Goal: Navigation & Orientation: Find specific page/section

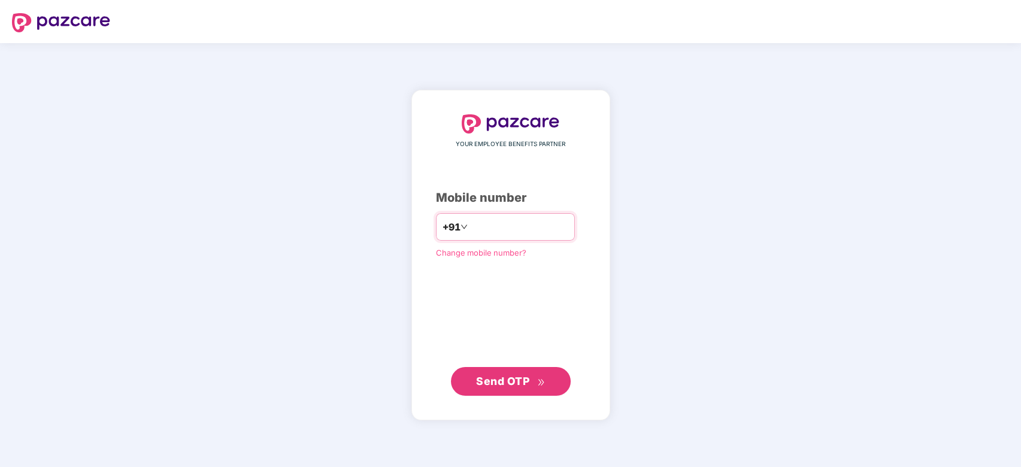
type input "**********"
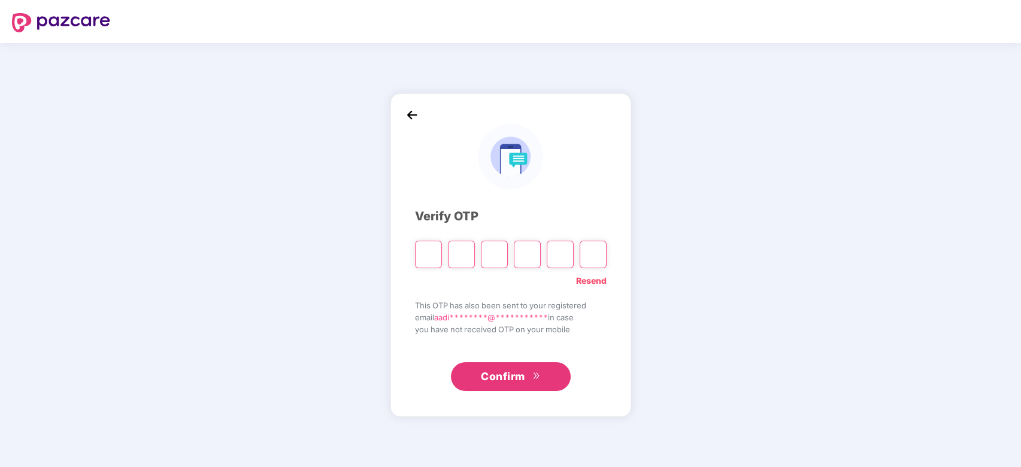
type input "*"
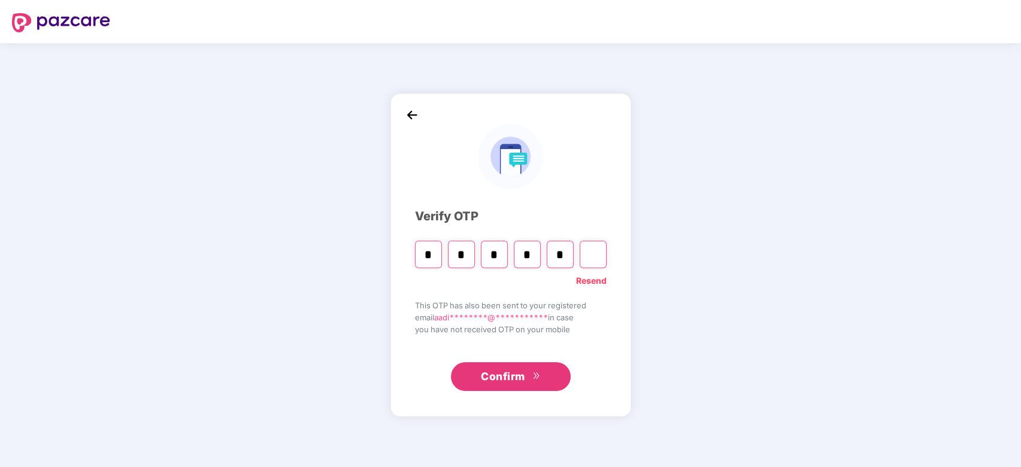
type input "*"
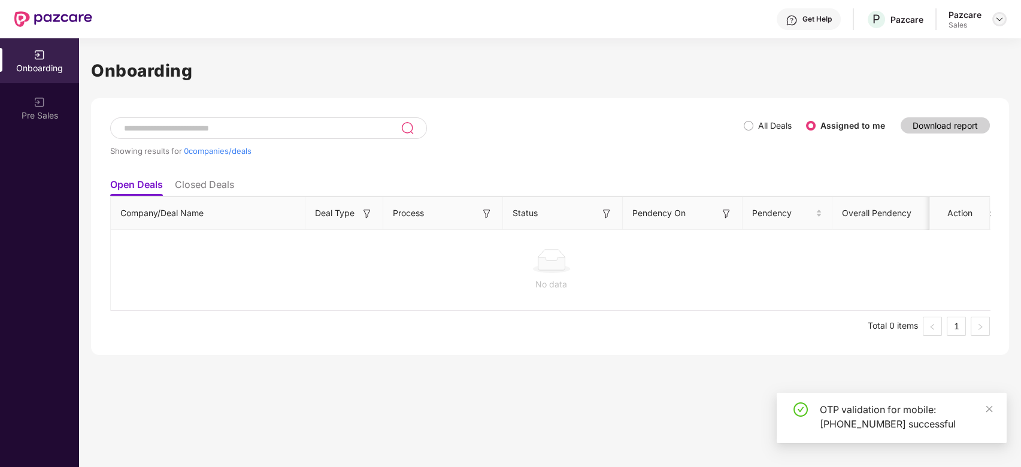
click at [1000, 20] on img at bounding box center [999, 19] width 10 height 10
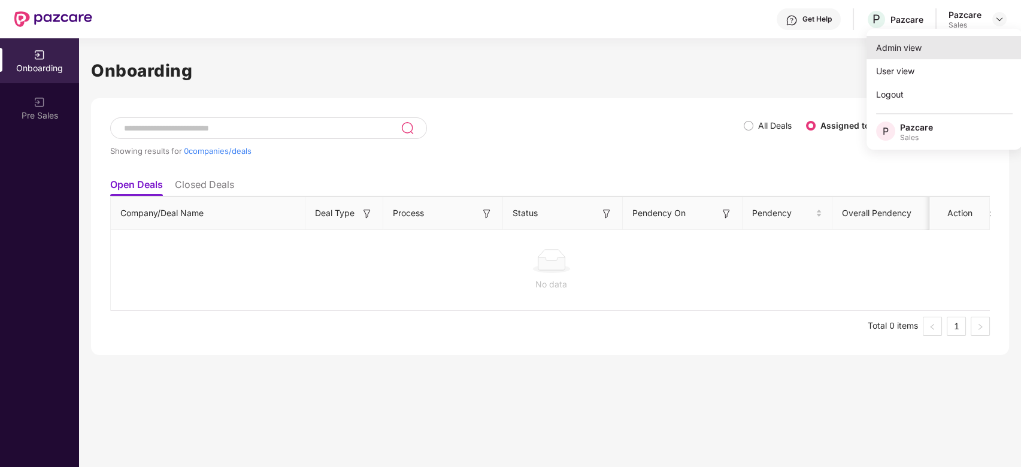
click at [920, 49] on div "Admin view" at bounding box center [944, 47] width 156 height 23
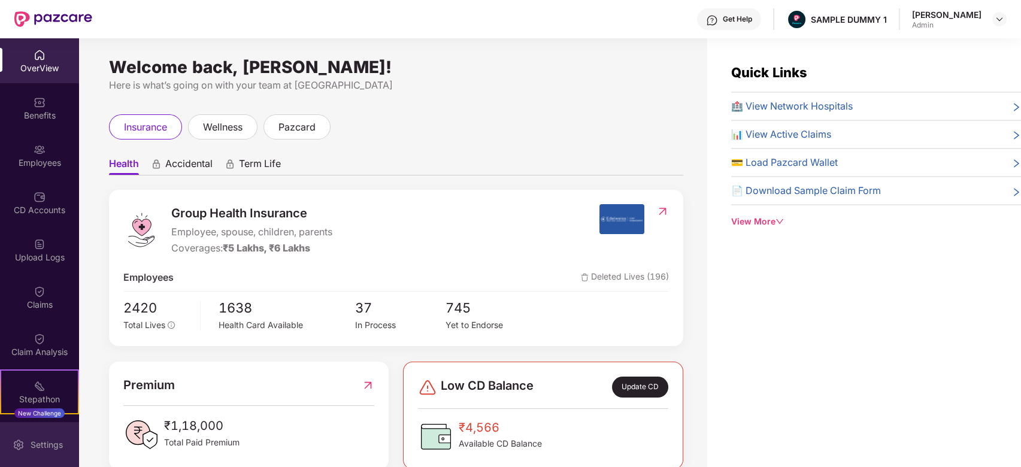
click at [13, 453] on div "Settings" at bounding box center [39, 444] width 79 height 45
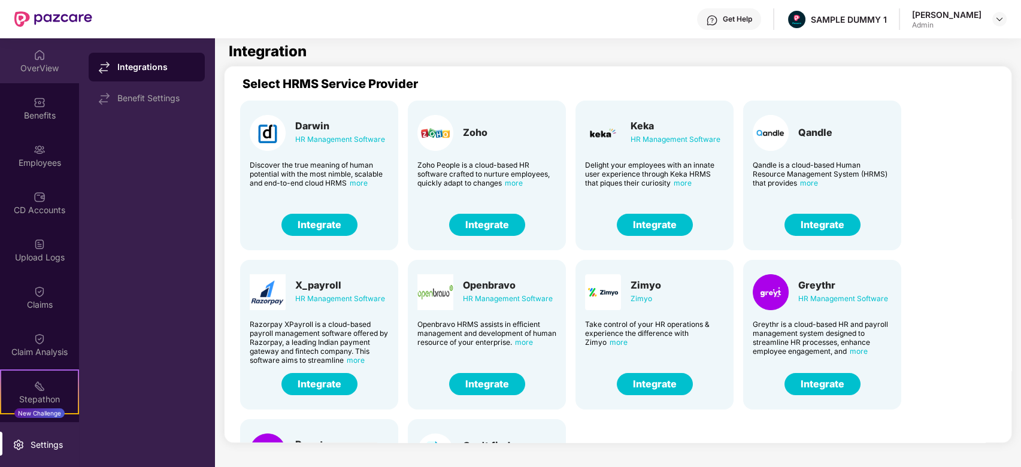
click at [47, 67] on div "OverView" at bounding box center [39, 68] width 79 height 12
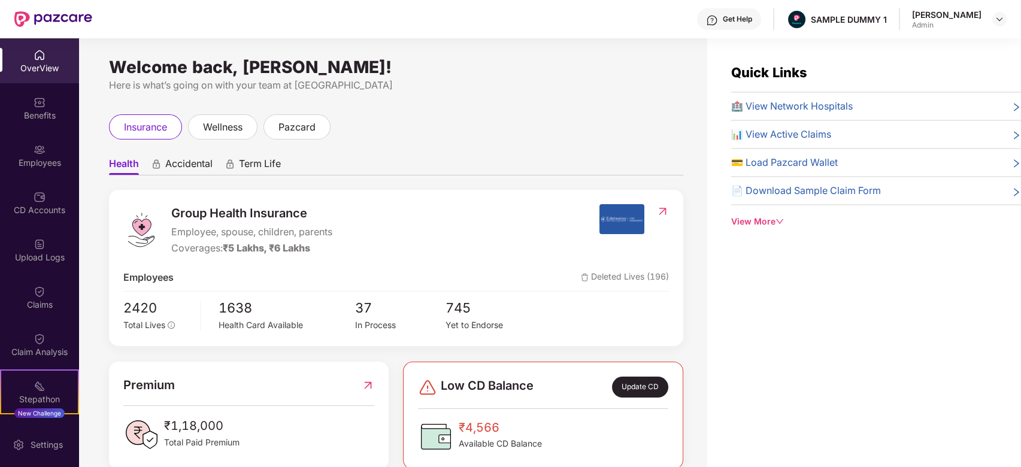
click at [769, 213] on div "Quick Links 🏥 View Network Hospitals 📊 View Active Claims 💳 Load Pazcard Wallet…" at bounding box center [876, 145] width 290 height 166
click at [770, 222] on div "View More" at bounding box center [876, 221] width 290 height 13
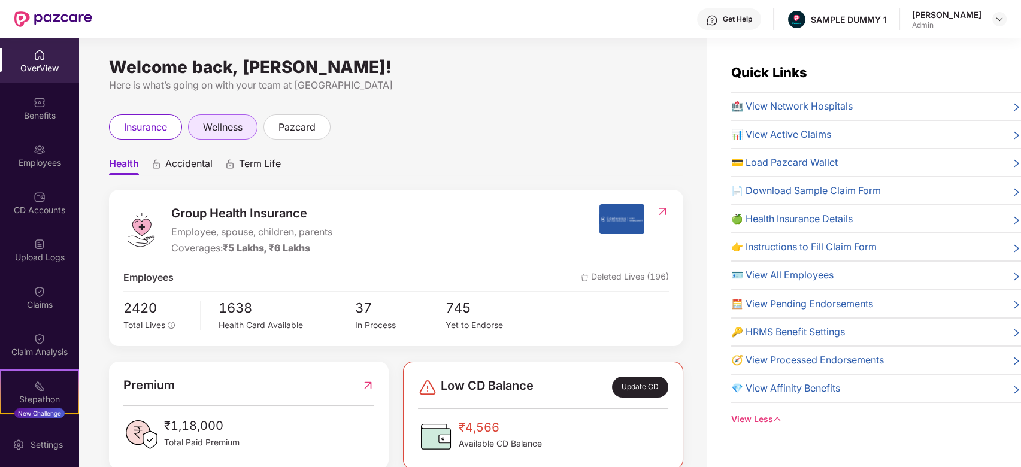
click at [242, 127] on span "wellness" at bounding box center [223, 127] width 40 height 15
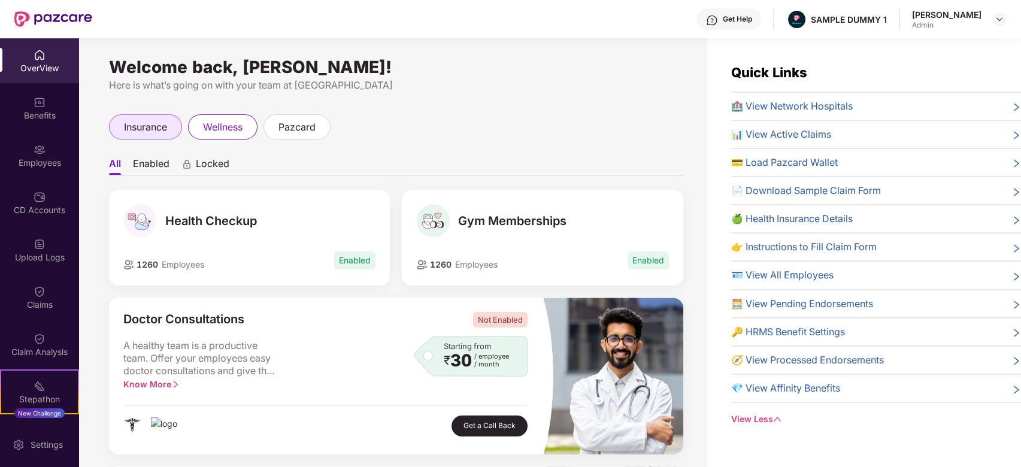
click at [142, 127] on span "insurance" at bounding box center [145, 127] width 43 height 15
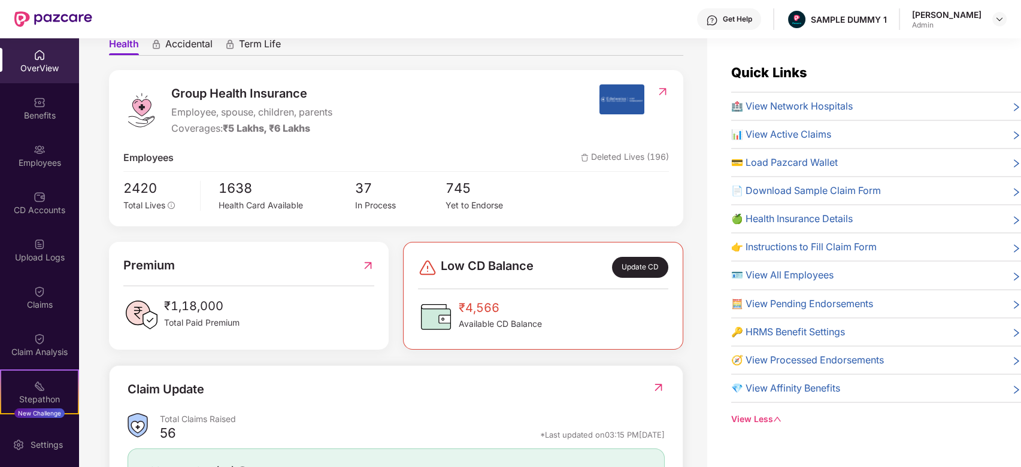
scroll to position [120, 0]
click at [801, 272] on span "🪪 View All Employees" at bounding box center [782, 275] width 102 height 15
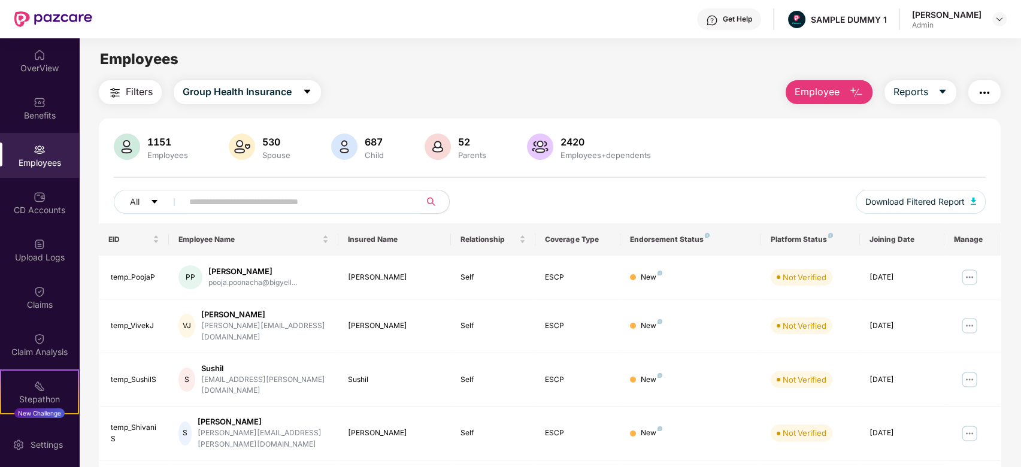
click at [827, 89] on span "Employee" at bounding box center [816, 91] width 45 height 15
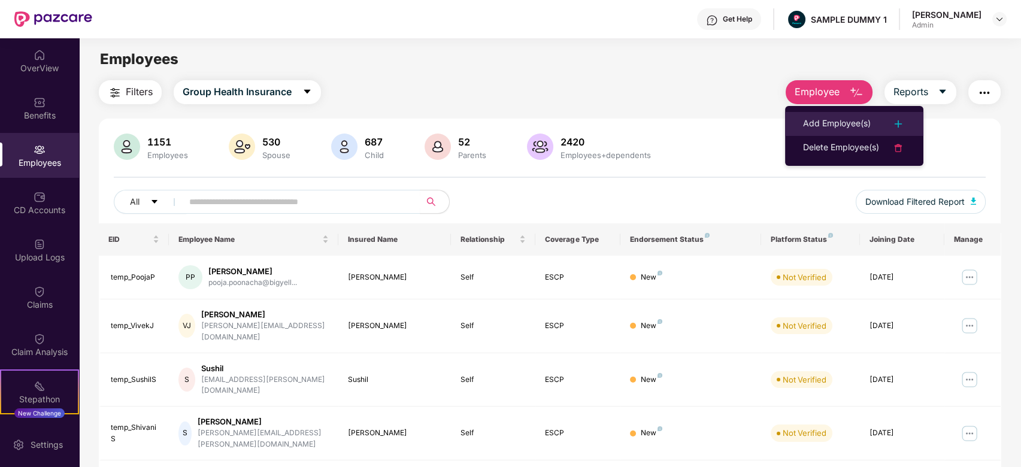
click at [821, 124] on div "Add Employee(s)" at bounding box center [837, 124] width 68 height 14
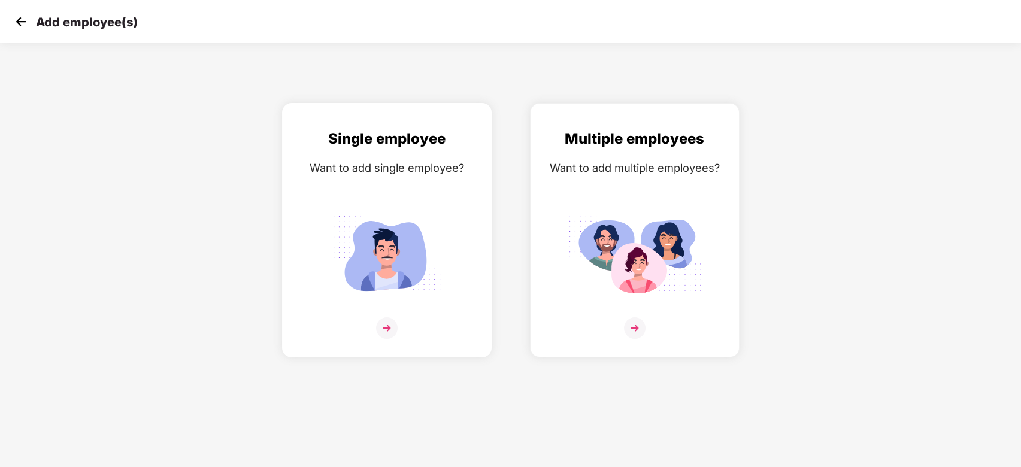
click at [418, 222] on img at bounding box center [387, 255] width 134 height 93
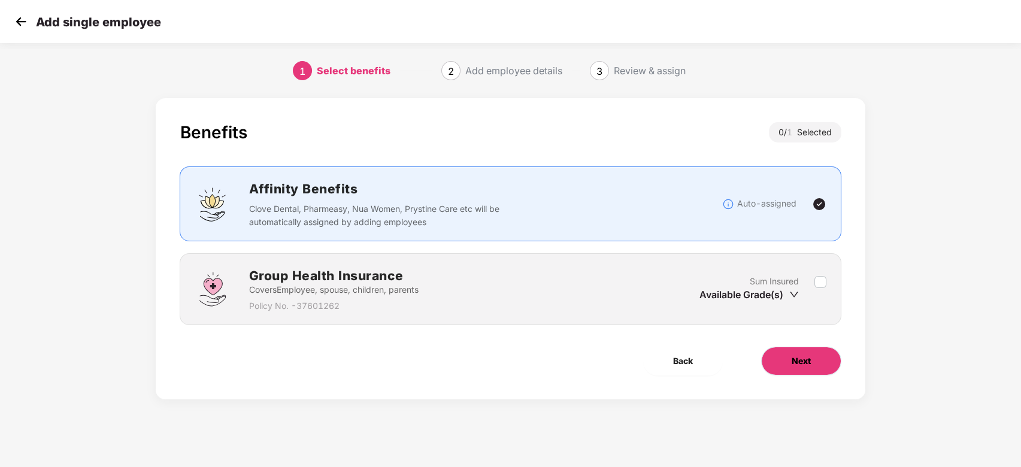
click at [793, 363] on span "Next" at bounding box center [800, 360] width 19 height 13
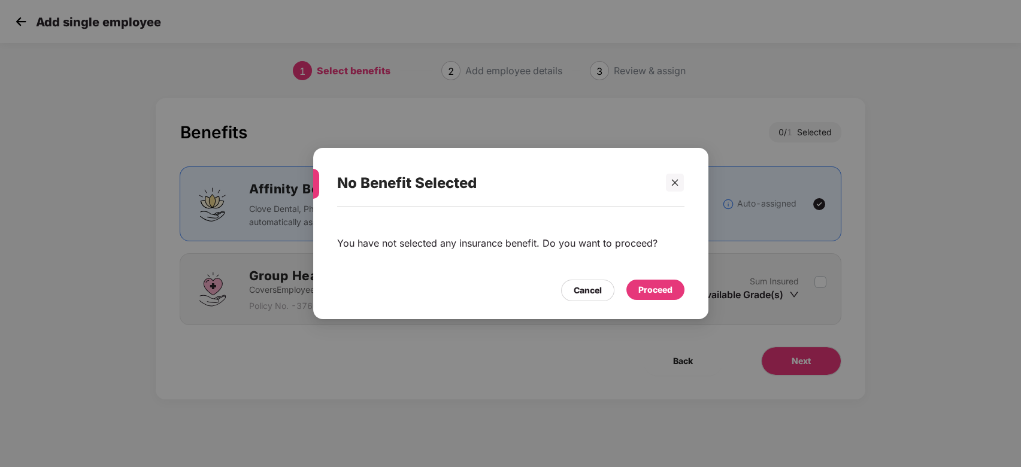
click at [662, 294] on div "Proceed" at bounding box center [655, 289] width 34 height 13
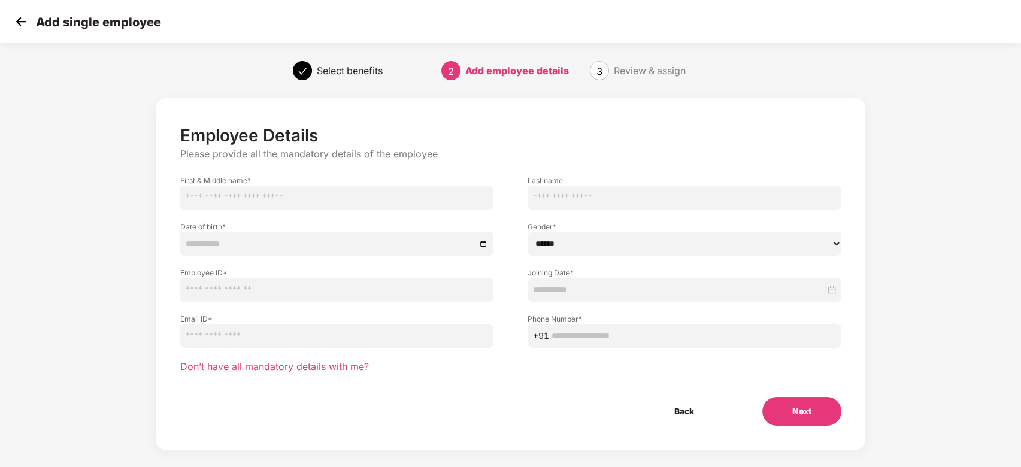
click at [318, 367] on span "Don’t have all mandatory details with me?" at bounding box center [274, 366] width 189 height 13
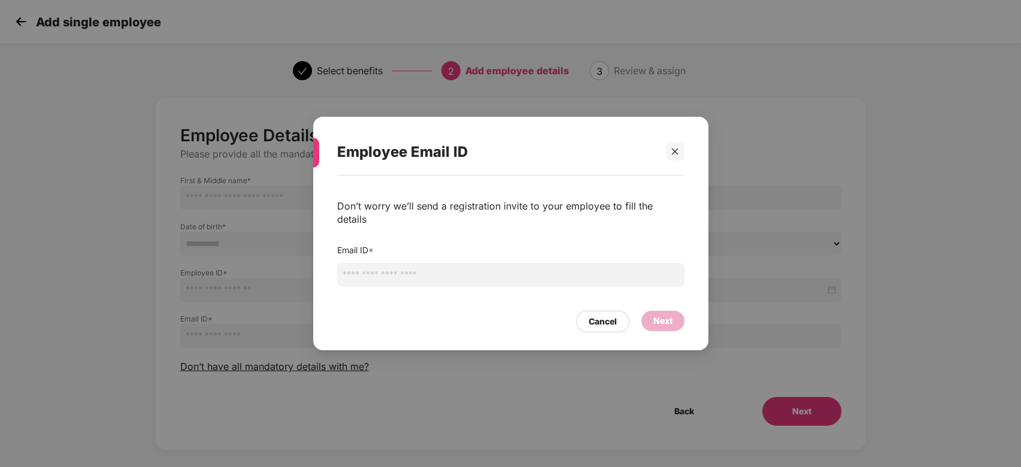
click at [347, 265] on input "email" at bounding box center [510, 275] width 347 height 24
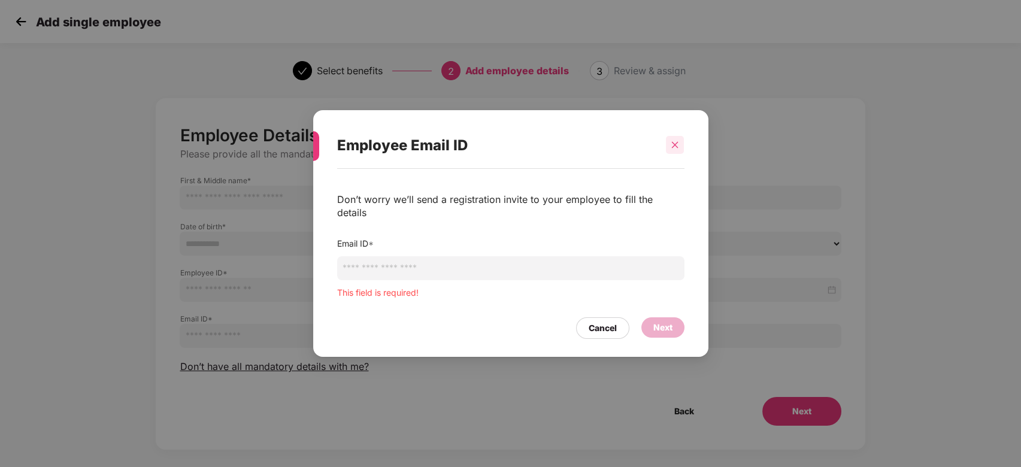
click at [668, 152] on div at bounding box center [675, 145] width 18 height 18
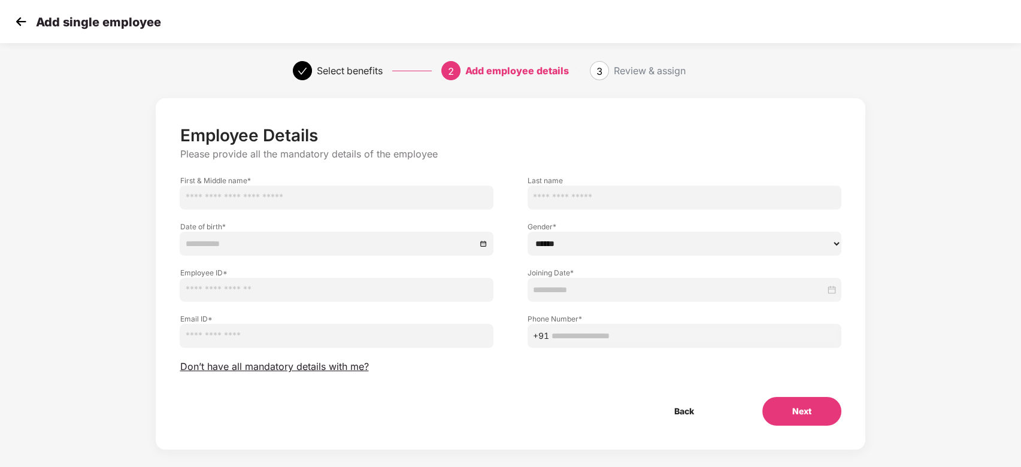
drag, startPoint x: 691, startPoint y: 73, endPoint x: 620, endPoint y: 80, distance: 71.6
click at [620, 80] on div "Select benefits 2 Add employee details 3 Review & assign" at bounding box center [510, 70] width 1021 height 43
click at [12, 22] on img at bounding box center [21, 22] width 18 height 18
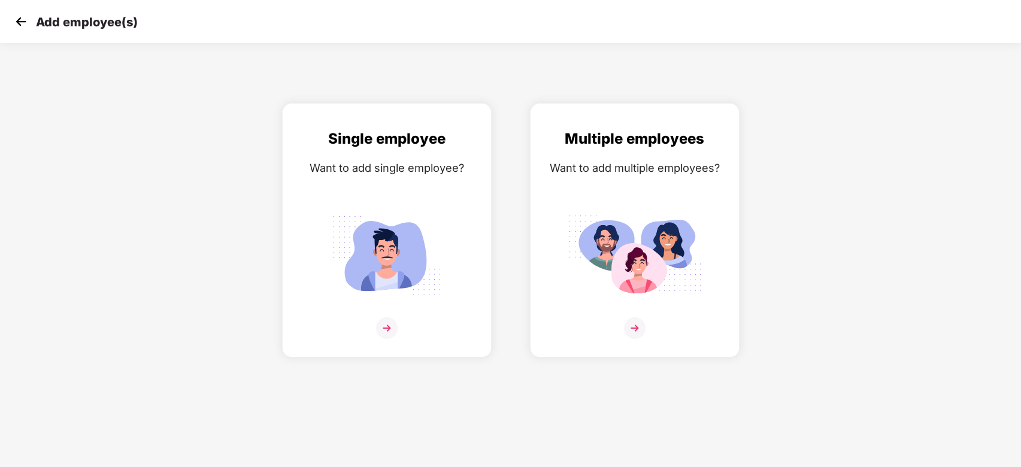
click at [19, 22] on img at bounding box center [21, 22] width 18 height 18
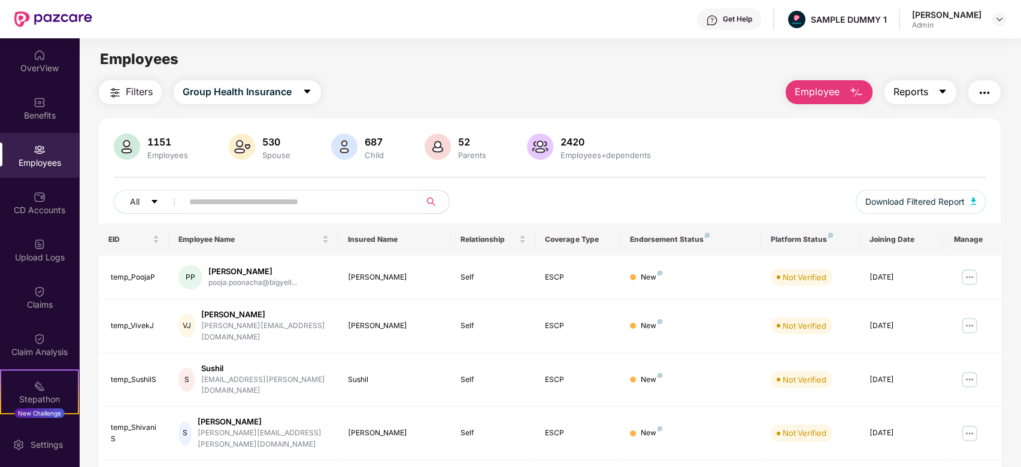
click at [938, 93] on icon "caret-down" at bounding box center [943, 92] width 10 height 10
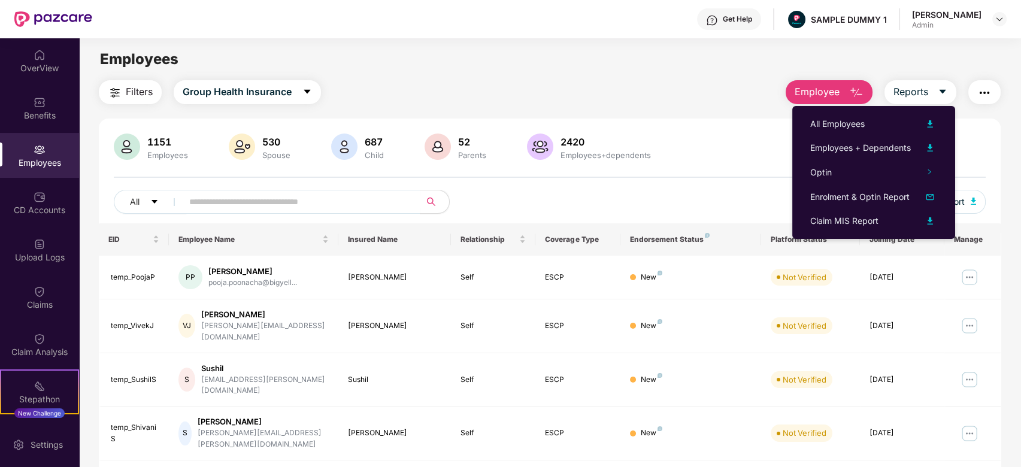
click at [644, 72] on main "Employees Filters Group Health Insurance Employee Reports 1151 Employees 530 Sp…" at bounding box center [549, 271] width 941 height 467
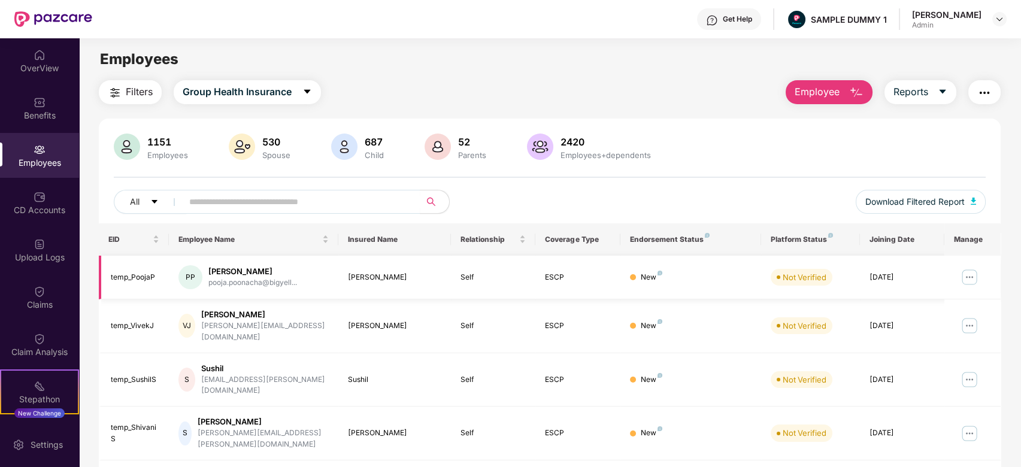
click at [967, 271] on img at bounding box center [969, 277] width 19 height 19
click at [607, 90] on div "Filters Group Health Insurance Employee Reports" at bounding box center [550, 92] width 902 height 24
click at [236, 87] on span "Group Health Insurance" at bounding box center [237, 91] width 109 height 15
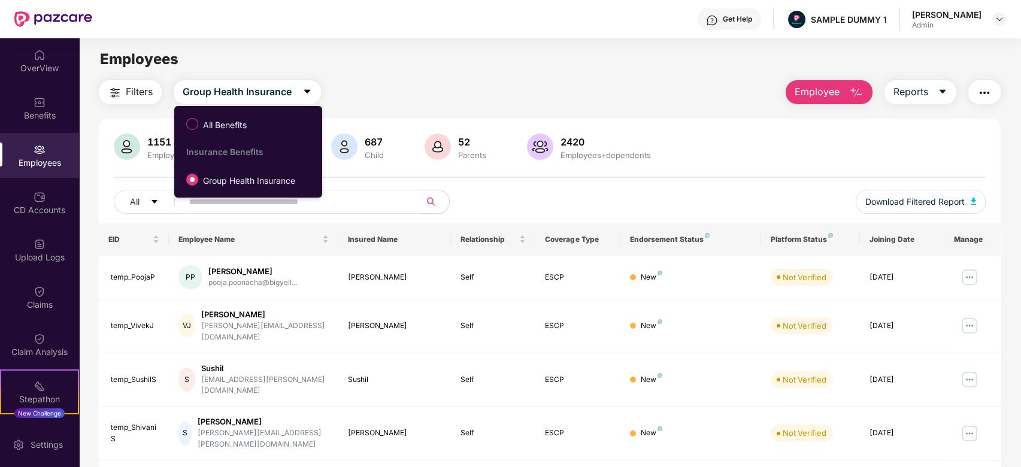
click at [342, 84] on div "Filters Group Health Insurance Employee Reports" at bounding box center [550, 92] width 902 height 24
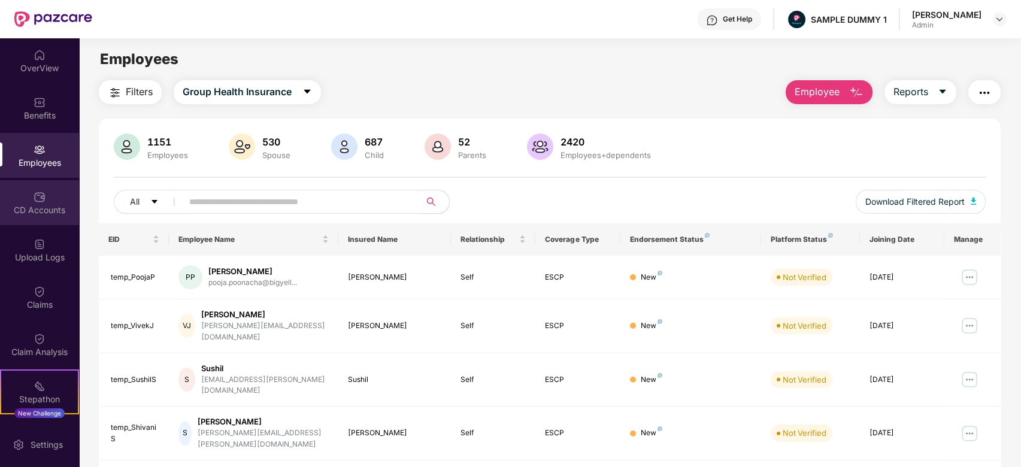
click at [50, 199] on div "CD Accounts" at bounding box center [39, 202] width 79 height 45
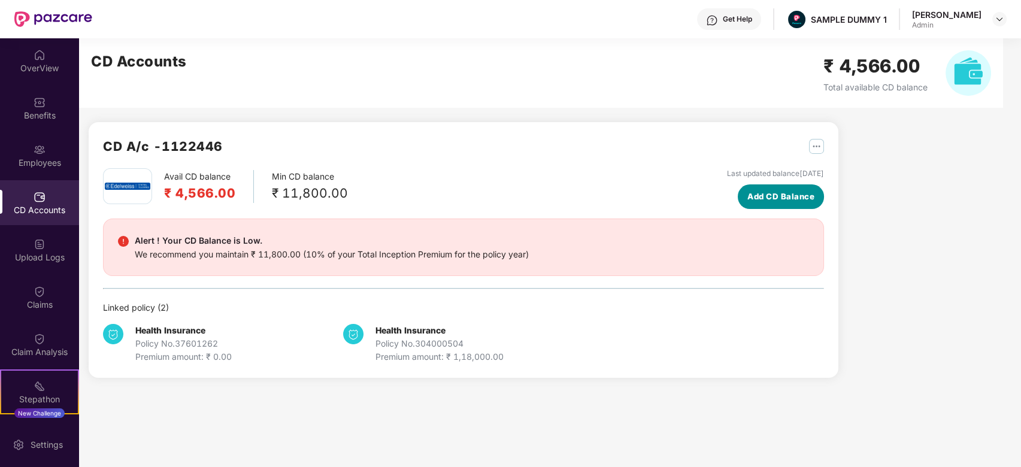
click at [761, 196] on span "Add CD Balance" at bounding box center [780, 196] width 67 height 13
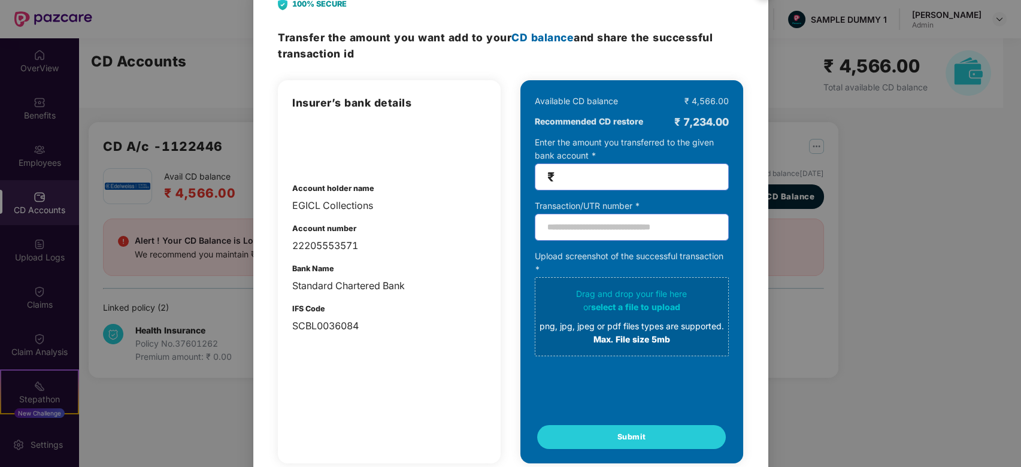
scroll to position [47, 0]
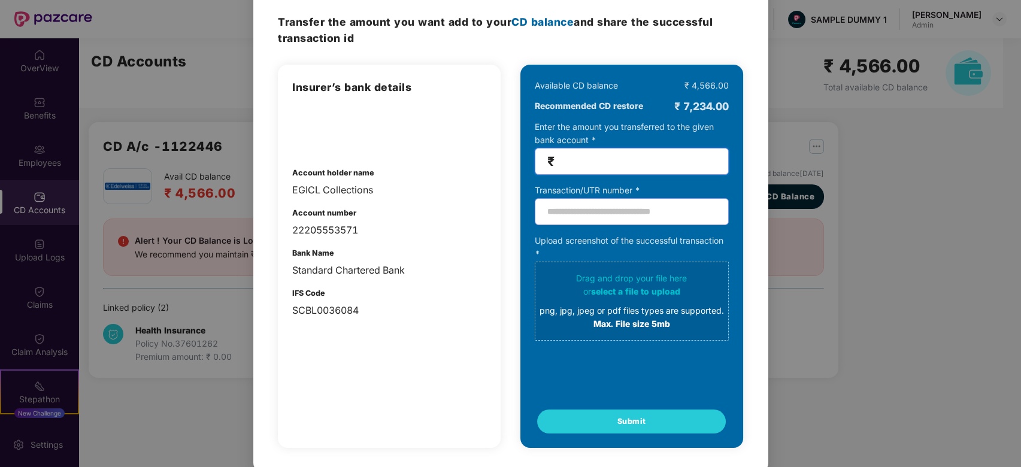
click at [580, 160] on input "number" at bounding box center [636, 161] width 159 height 14
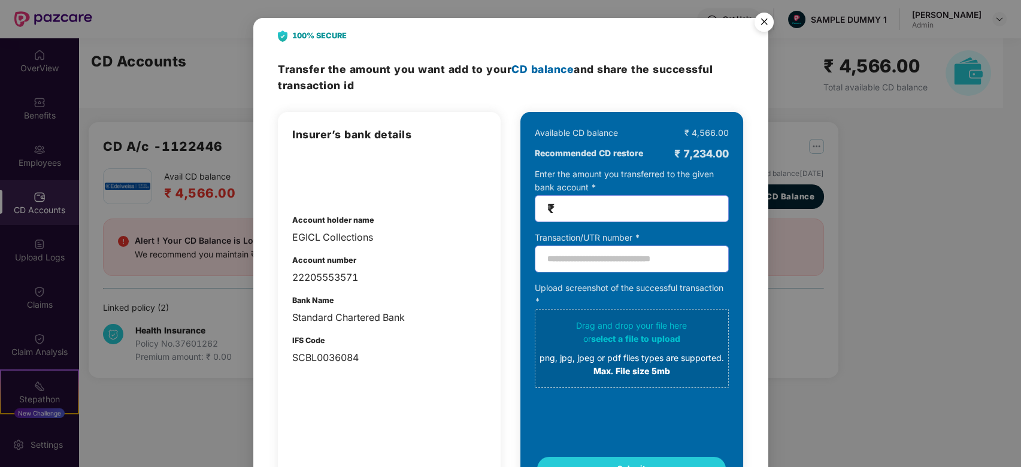
click at [757, 13] on img "Close" at bounding box center [764, 24] width 34 height 34
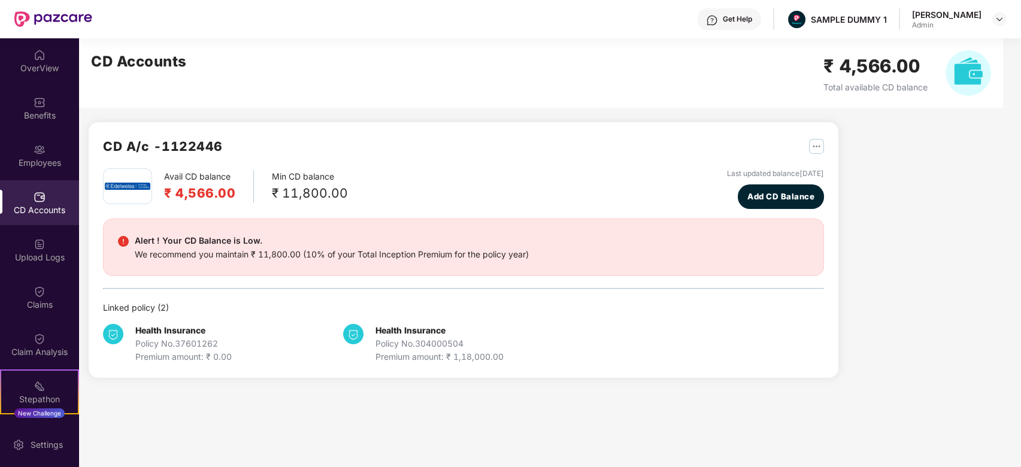
click at [656, 146] on div "CD A/c - 1122446" at bounding box center [463, 153] width 721 height 32
click at [741, 21] on div "Get Help" at bounding box center [737, 19] width 29 height 10
click at [421, 62] on div "CD Accounts ₹ 4,566.00 Total available CD balance" at bounding box center [541, 72] width 924 height 69
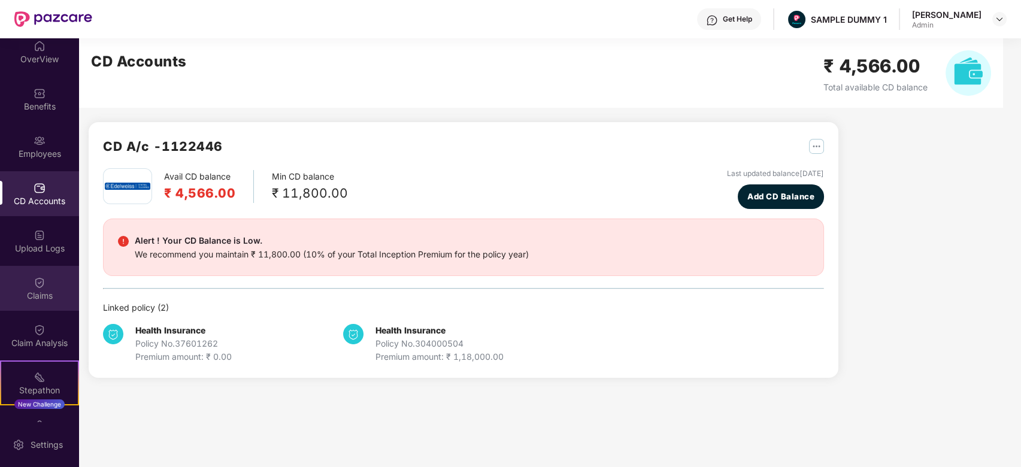
click at [34, 277] on img at bounding box center [40, 283] width 12 height 12
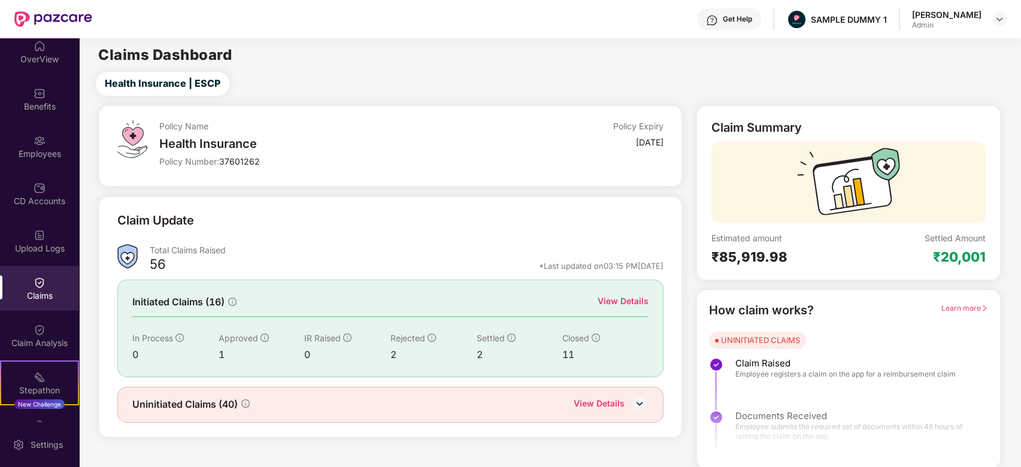
click at [615, 299] on div "View Details" at bounding box center [622, 301] width 51 height 13
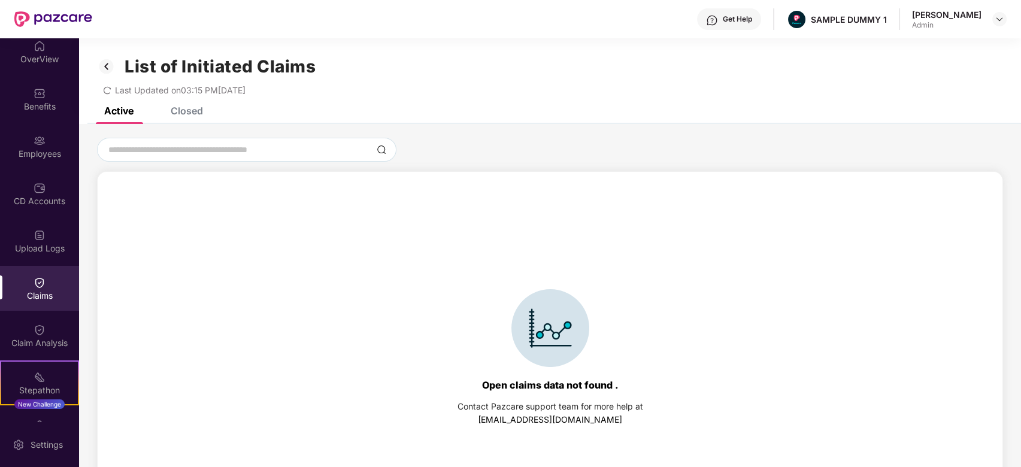
click at [184, 117] on div "Closed" at bounding box center [178, 111] width 50 height 26
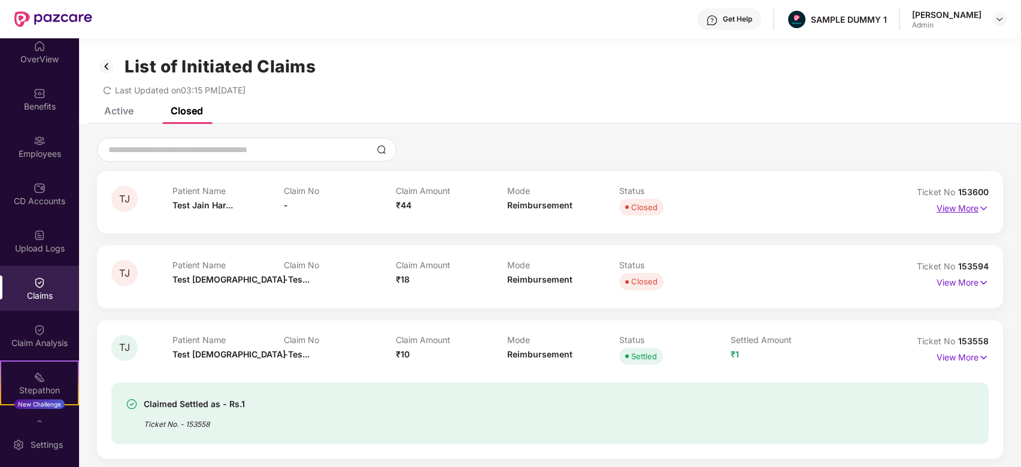
click at [953, 213] on p "View More" at bounding box center [962, 207] width 52 height 16
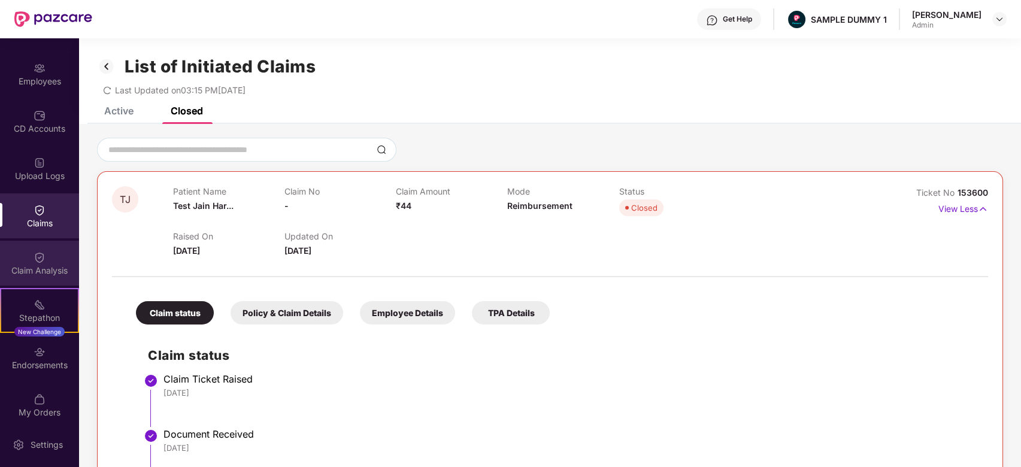
scroll to position [82, 0]
click at [45, 247] on div "Claim Analysis" at bounding box center [39, 262] width 79 height 45
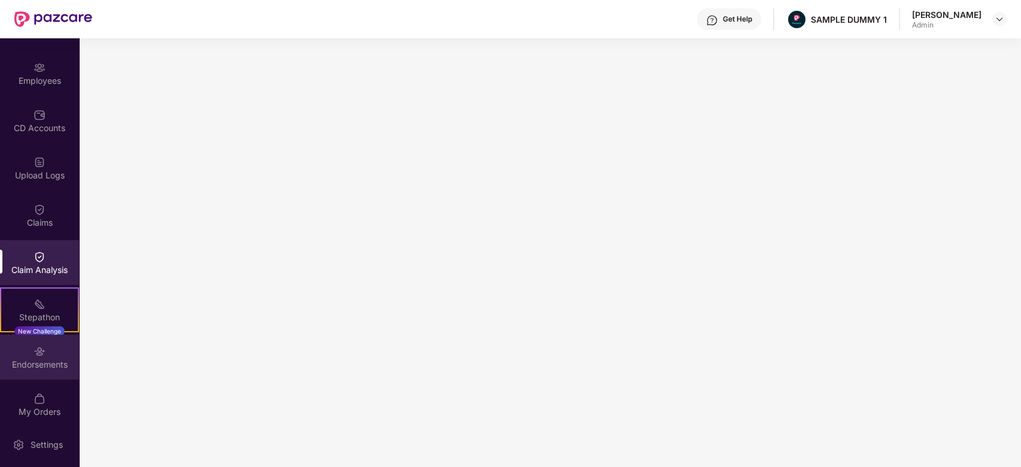
click at [43, 365] on div "Endorsements" at bounding box center [39, 365] width 79 height 12
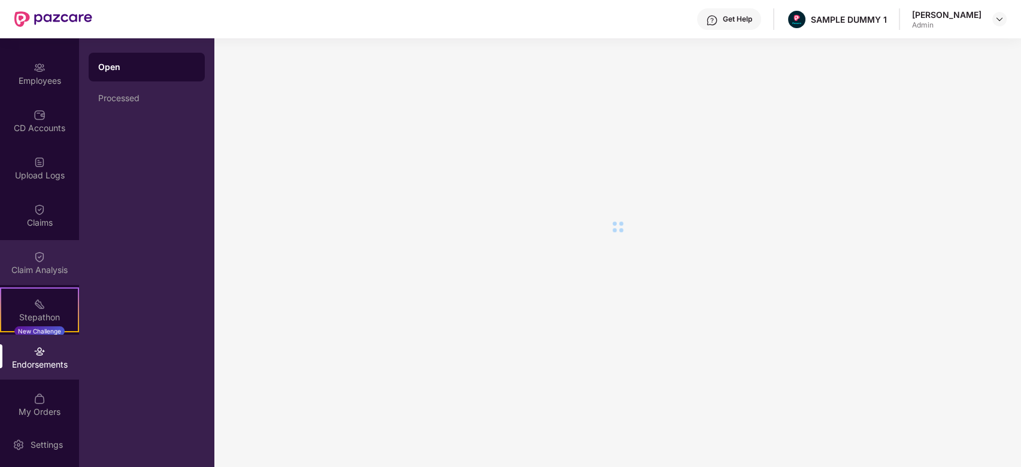
click at [37, 271] on div "Claim Analysis" at bounding box center [39, 270] width 79 height 12
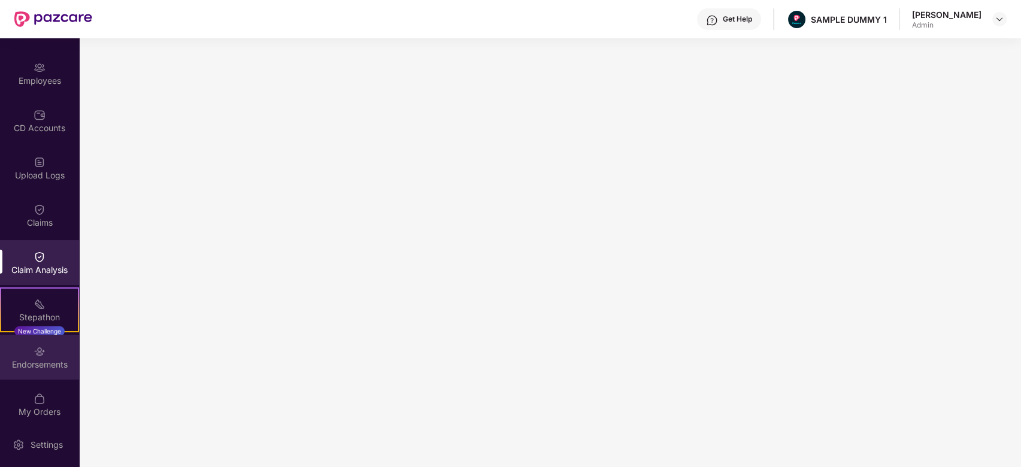
click at [47, 359] on div "Endorsements" at bounding box center [39, 365] width 79 height 12
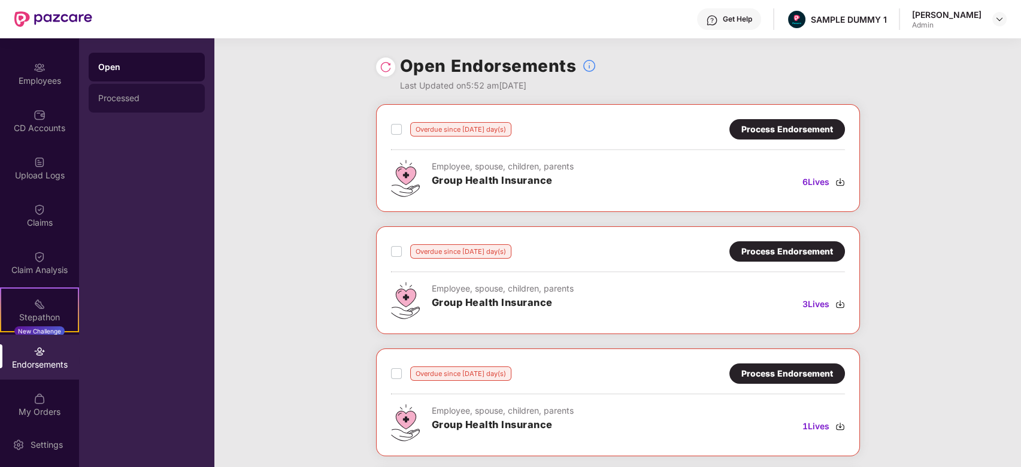
click at [168, 98] on div "Processed" at bounding box center [146, 98] width 97 height 10
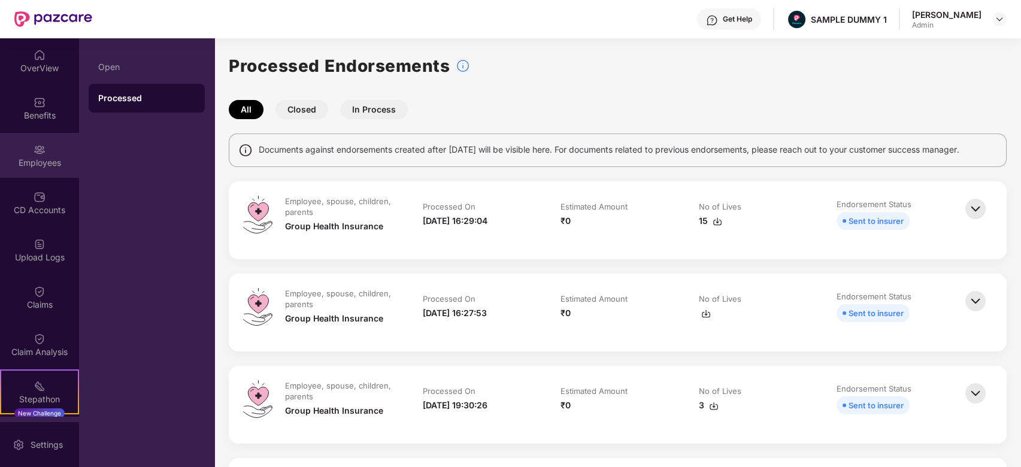
click at [47, 162] on div "Employees" at bounding box center [39, 163] width 79 height 12
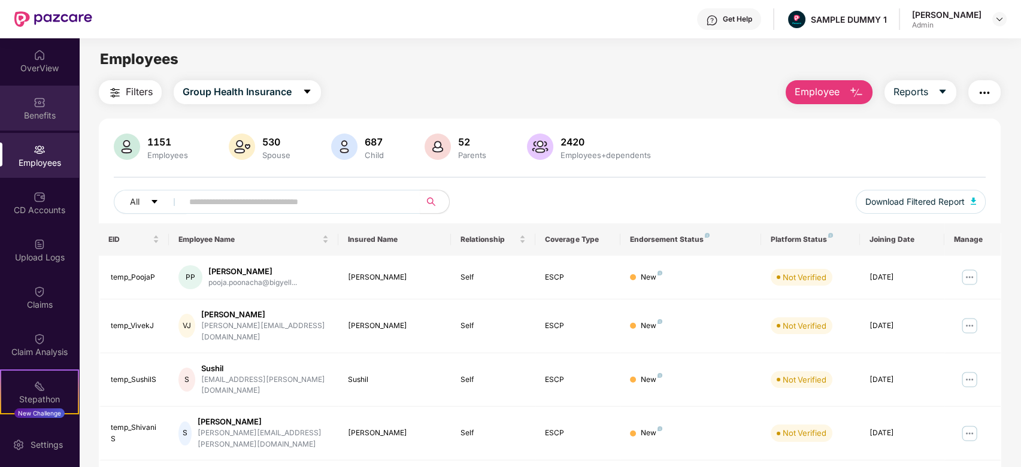
click at [42, 108] on div "Benefits" at bounding box center [39, 108] width 79 height 45
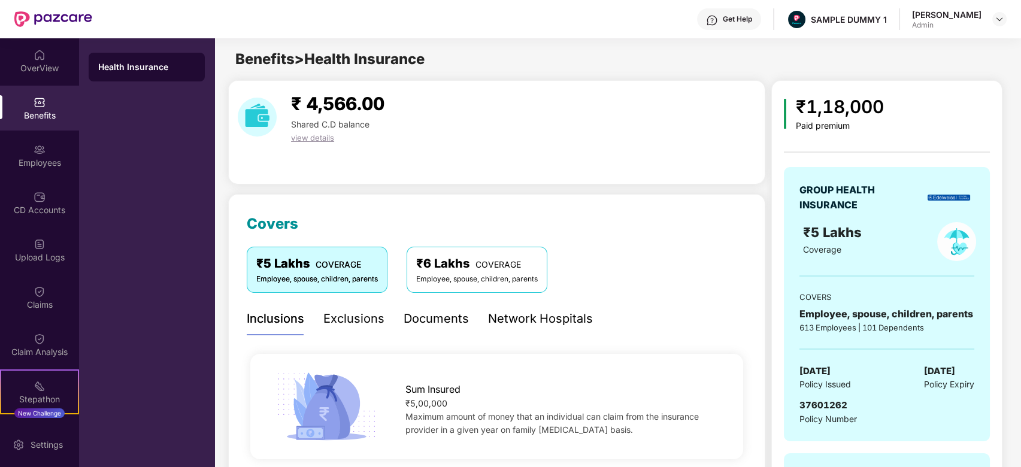
click at [543, 327] on div "Network Hospitals" at bounding box center [540, 319] width 105 height 19
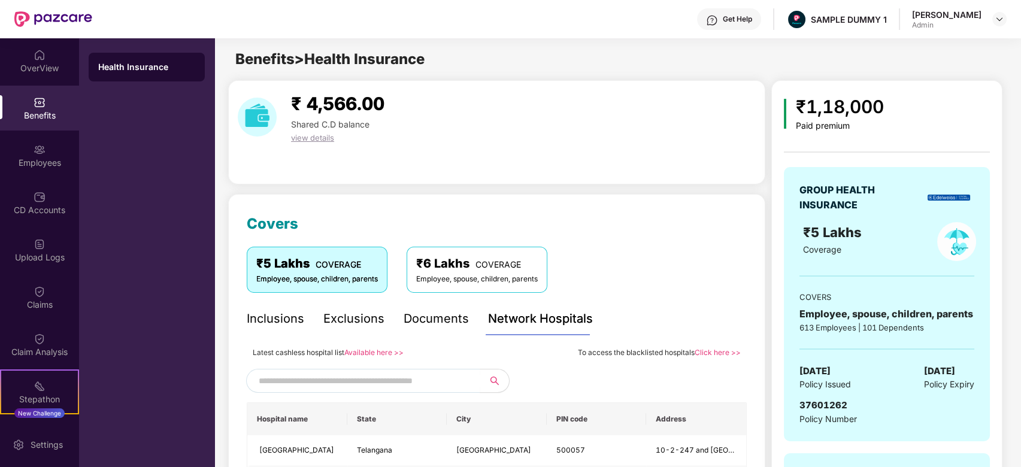
scroll to position [192, 0]
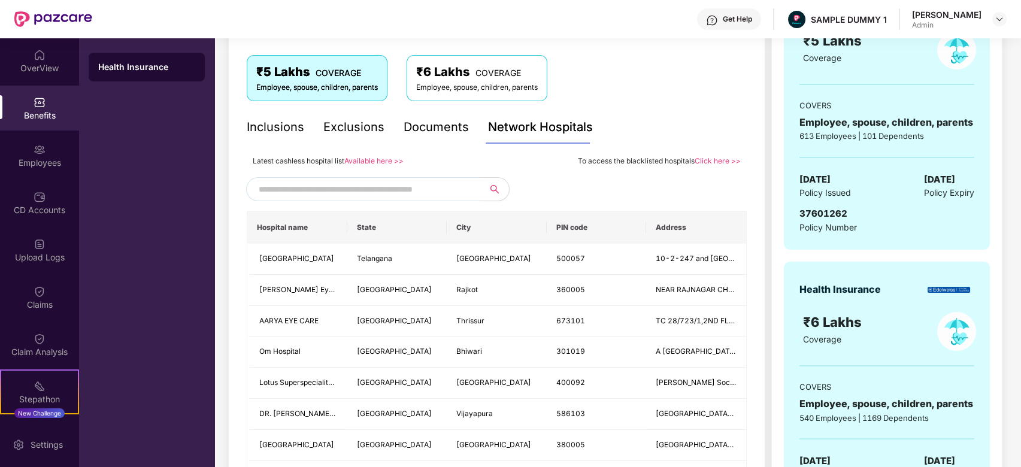
click at [391, 186] on input "text" at bounding box center [361, 189] width 205 height 18
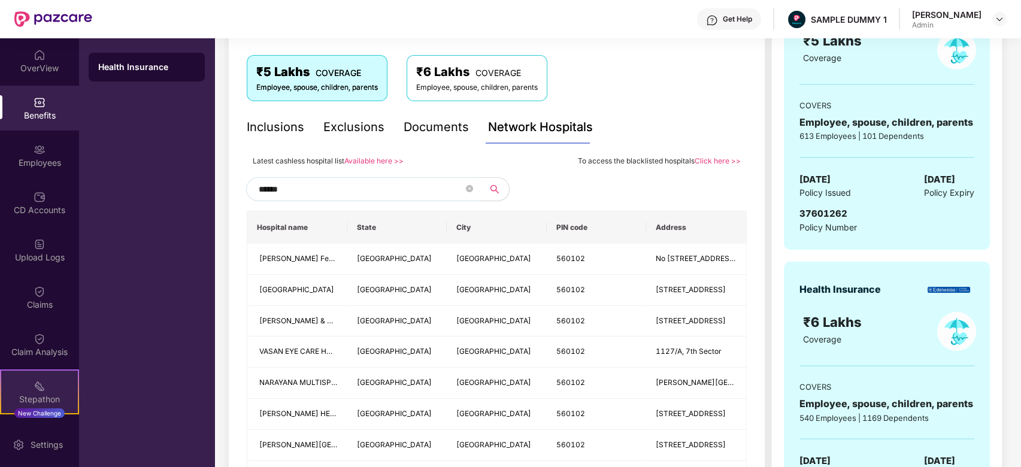
type input "******"
click at [32, 376] on div "Stepathon New Challenge" at bounding box center [39, 391] width 79 height 45
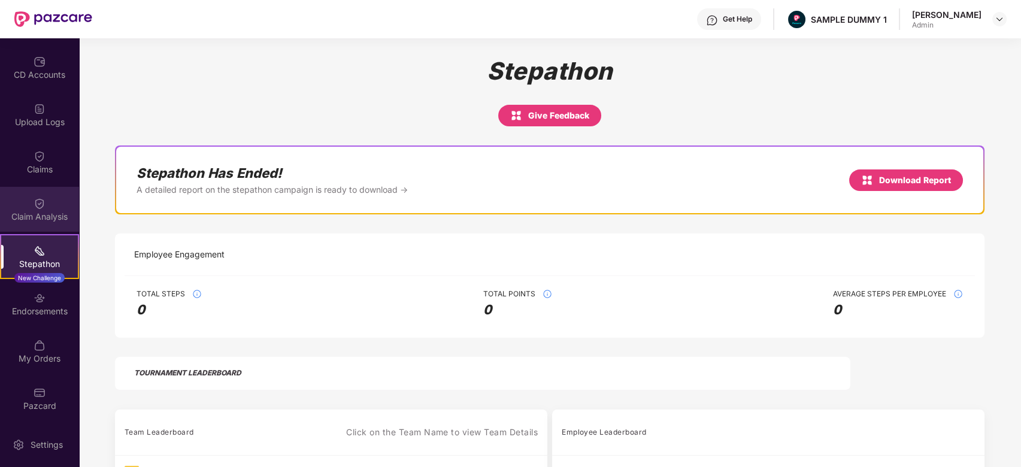
scroll to position [136, 0]
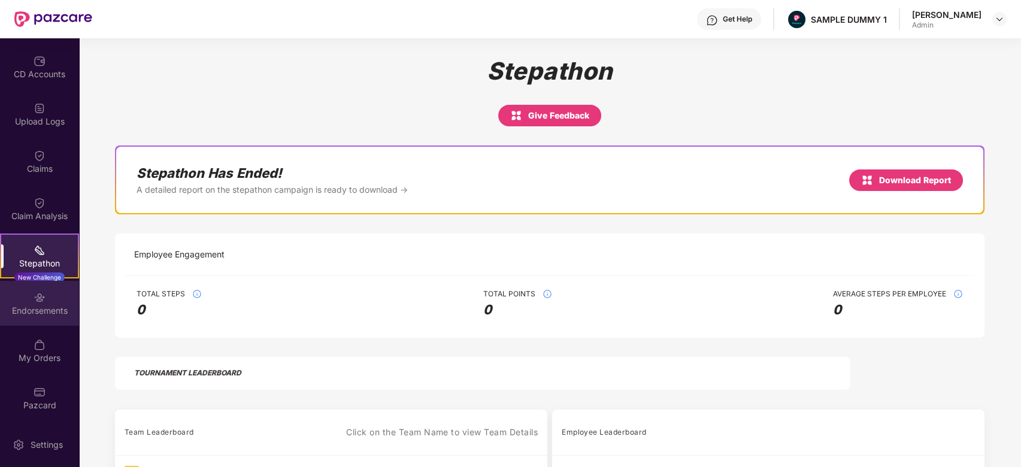
click at [51, 298] on div "Endorsements" at bounding box center [39, 303] width 79 height 45
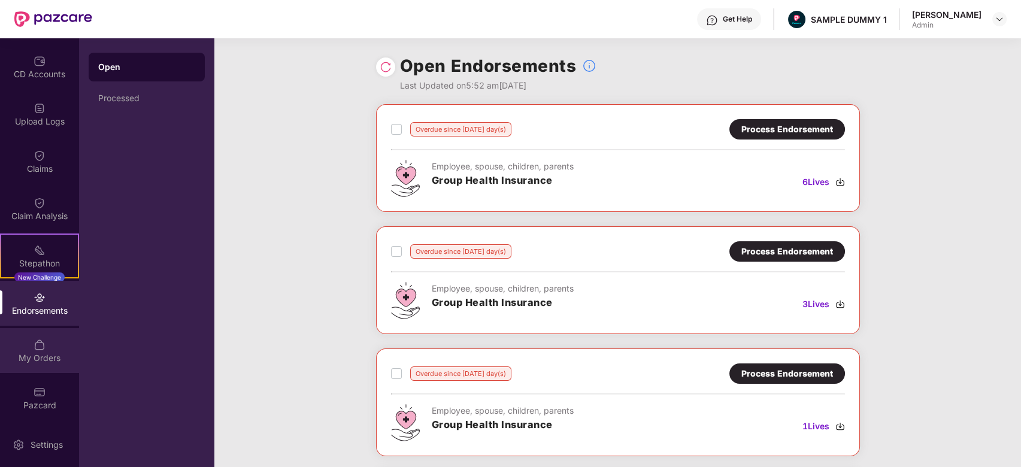
click at [46, 359] on div "My Orders" at bounding box center [39, 358] width 79 height 12
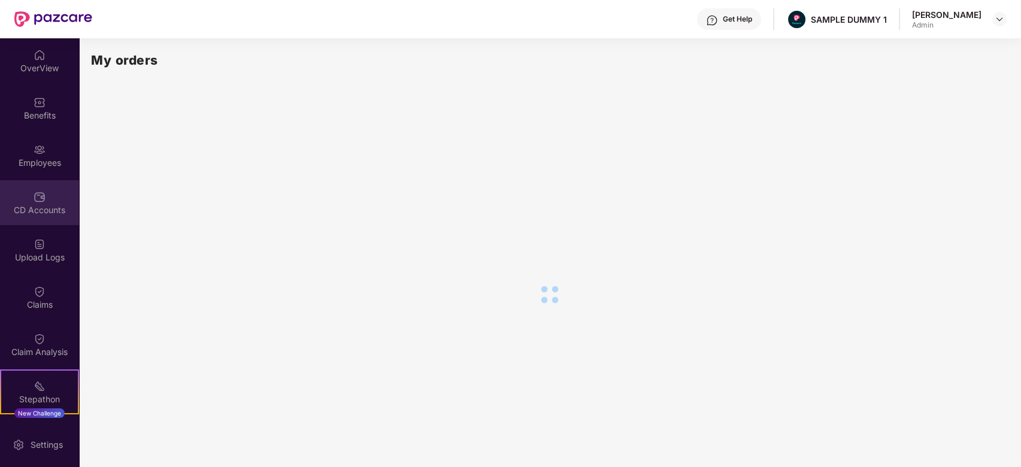
click at [48, 216] on div "CD Accounts" at bounding box center [39, 210] width 79 height 12
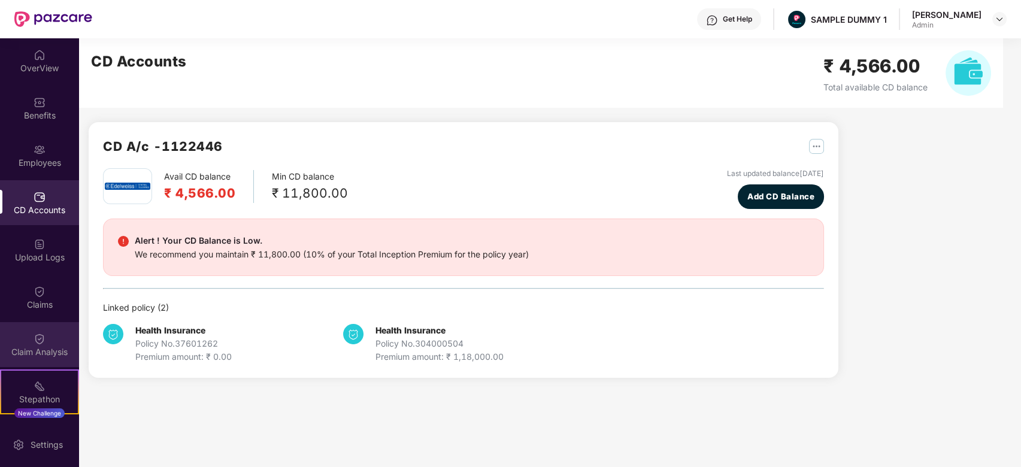
click at [39, 346] on div "Claim Analysis" at bounding box center [39, 352] width 79 height 12
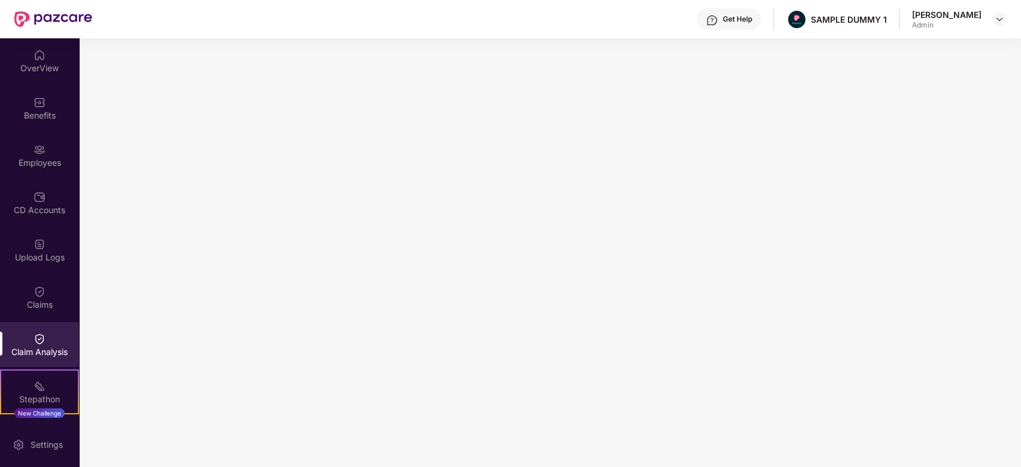
scroll to position [136, 0]
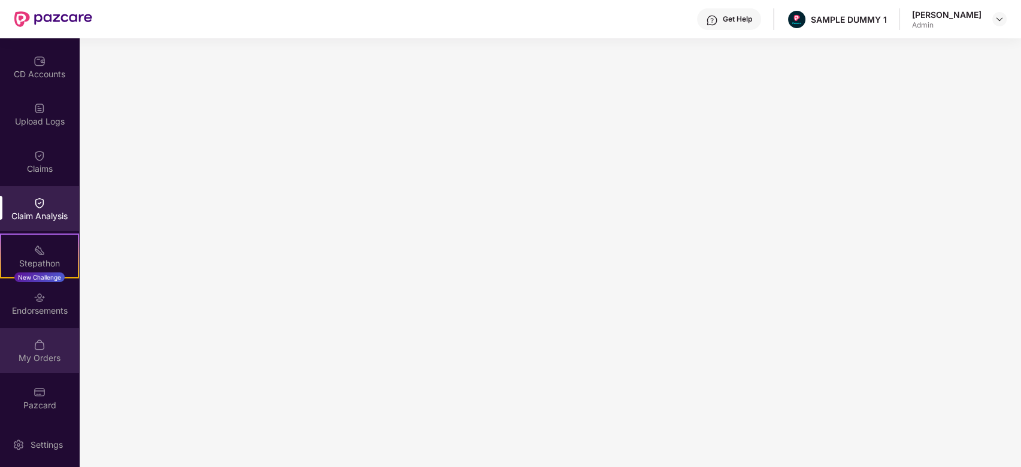
click at [35, 342] on img at bounding box center [40, 345] width 12 height 12
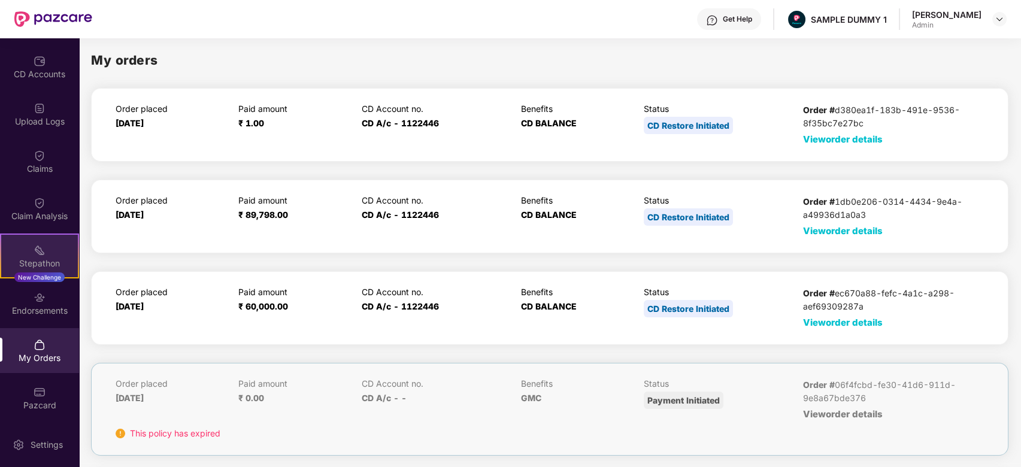
click at [24, 250] on div "Stepathon New Challenge" at bounding box center [39, 255] width 79 height 45
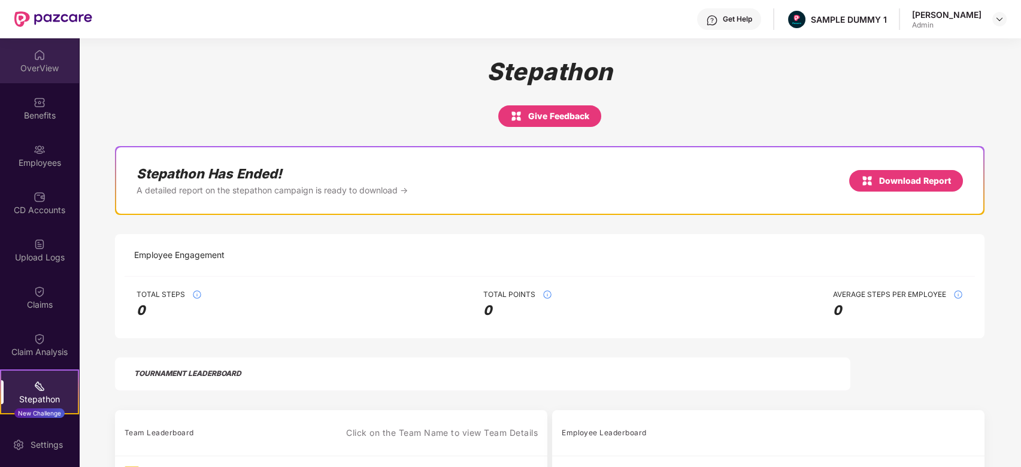
click at [44, 68] on div "OverView" at bounding box center [39, 68] width 79 height 12
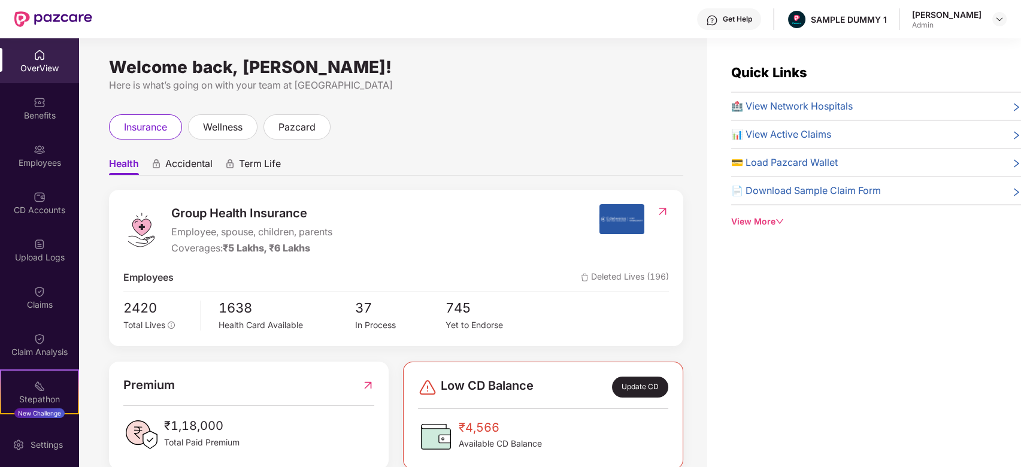
scroll to position [136, 0]
